Goal: Task Accomplishment & Management: Manage account settings

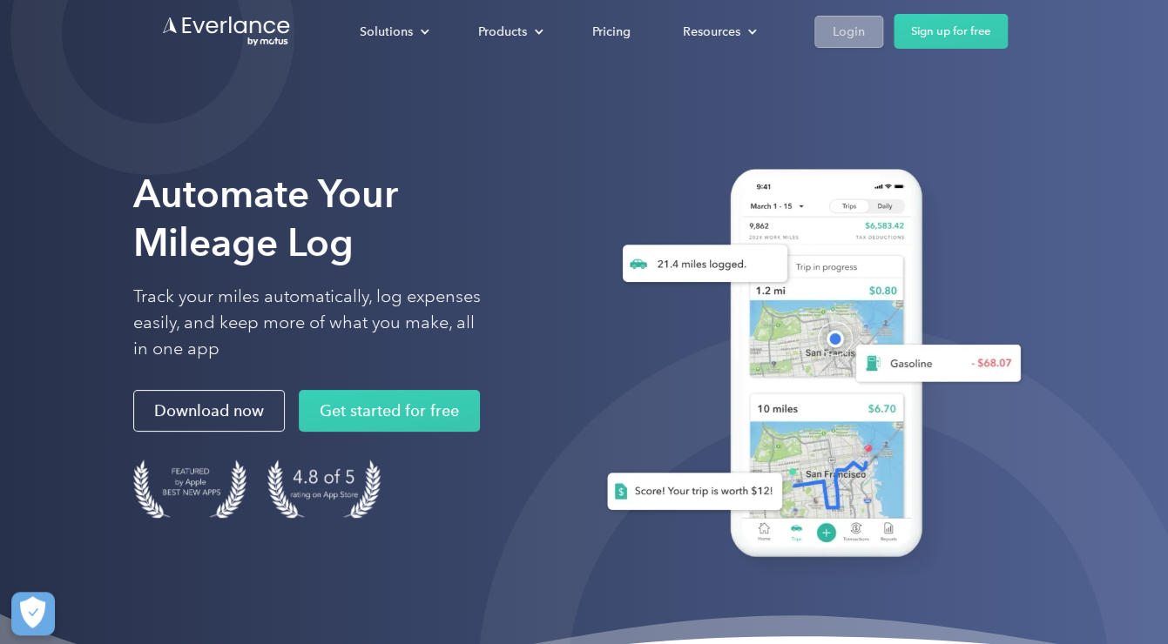
click at [842, 30] on div "Login" at bounding box center [849, 32] width 32 height 22
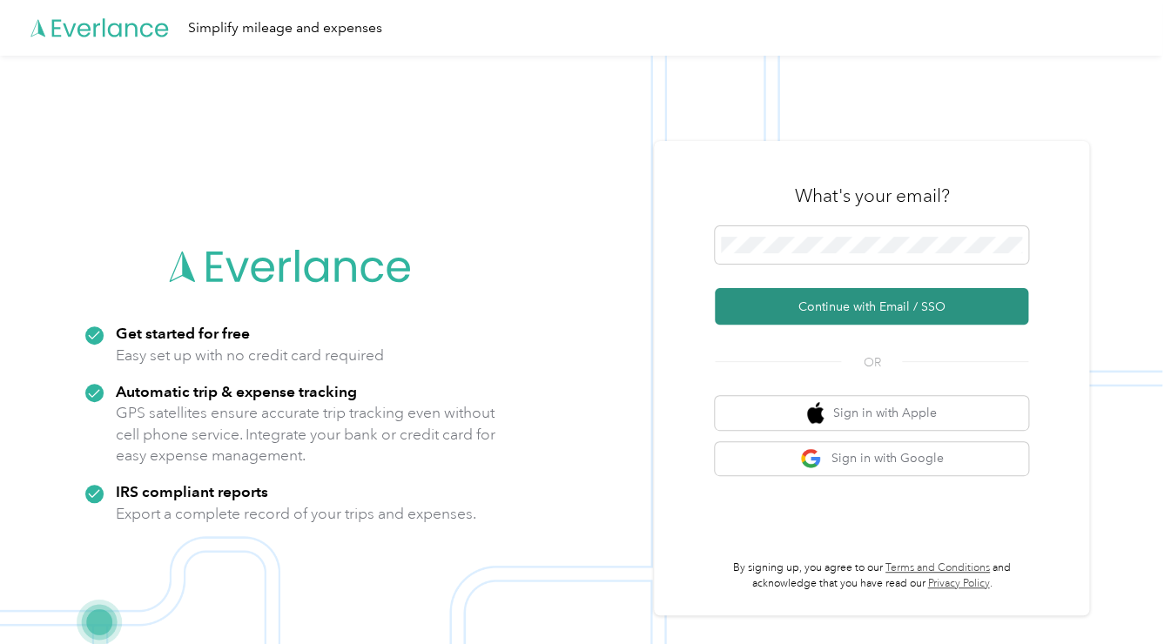
click at [887, 312] on button "Continue with Email / SSO" at bounding box center [872, 306] width 314 height 37
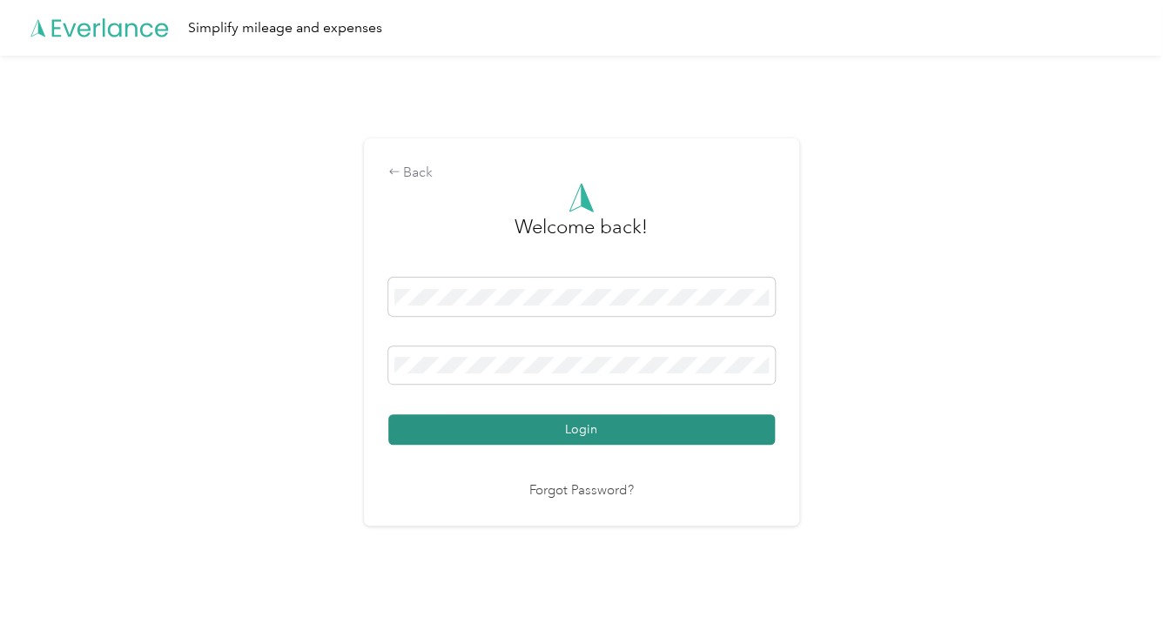
click at [572, 430] on button "Login" at bounding box center [581, 430] width 387 height 30
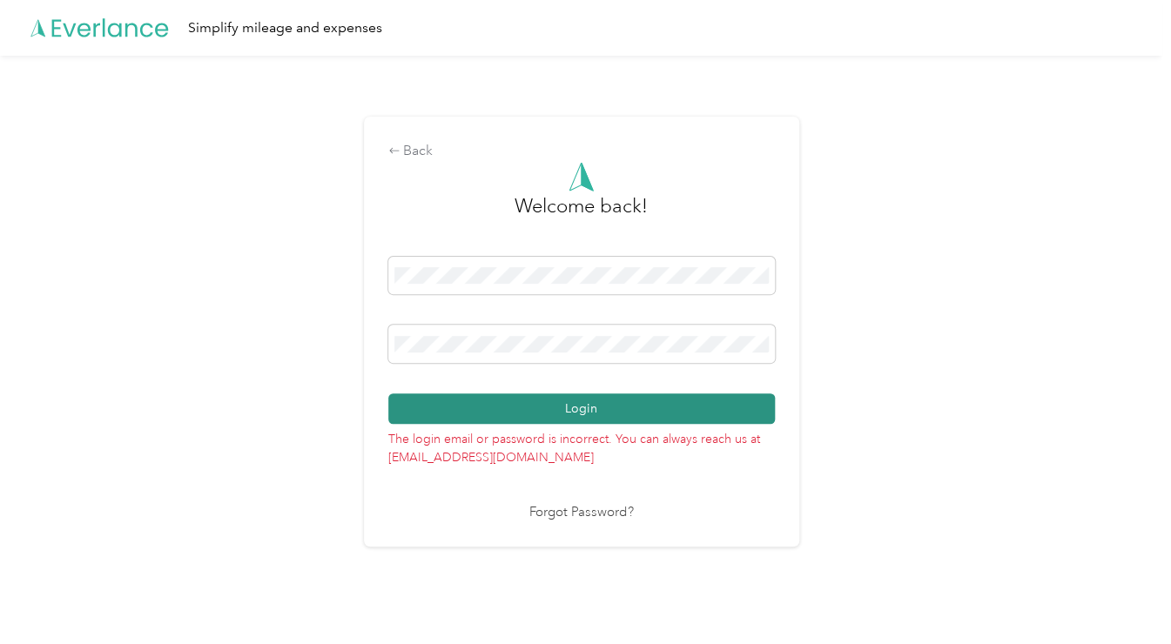
click at [494, 397] on button "Login" at bounding box center [581, 409] width 387 height 30
click at [549, 407] on button "Login" at bounding box center [581, 409] width 387 height 30
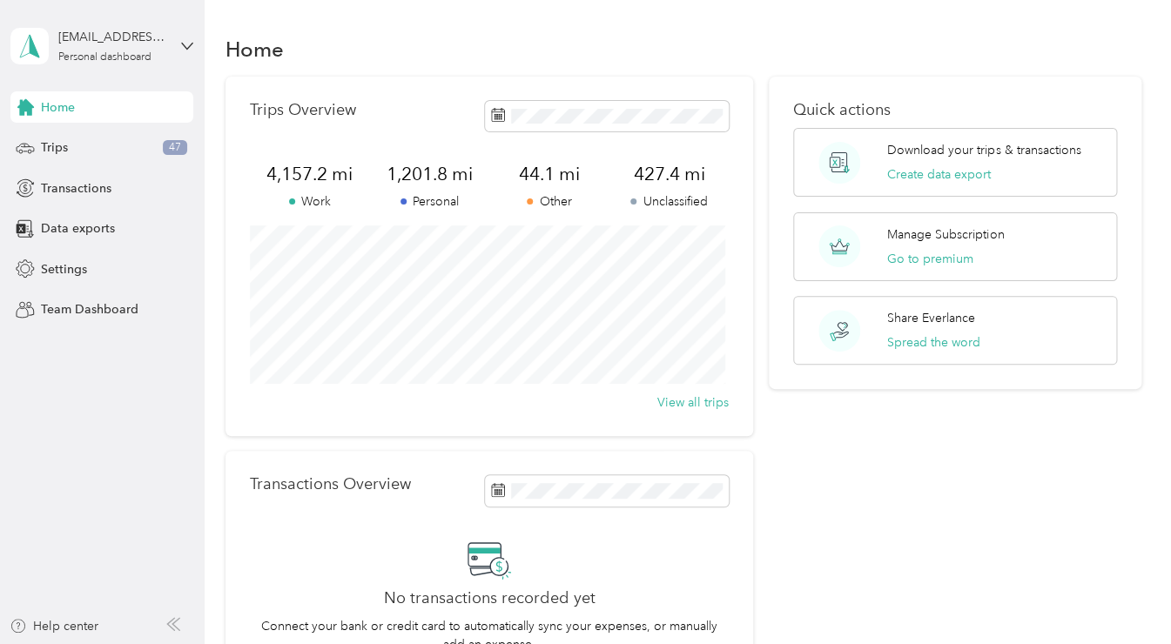
click at [757, 68] on section "Home Trips Overview 4,157.2 mi Work 1,201.8 mi Personal 44.1 mi Other 427.4 mi …" at bounding box center [684, 367] width 916 height 675
